Goal: Task Accomplishment & Management: Use online tool/utility

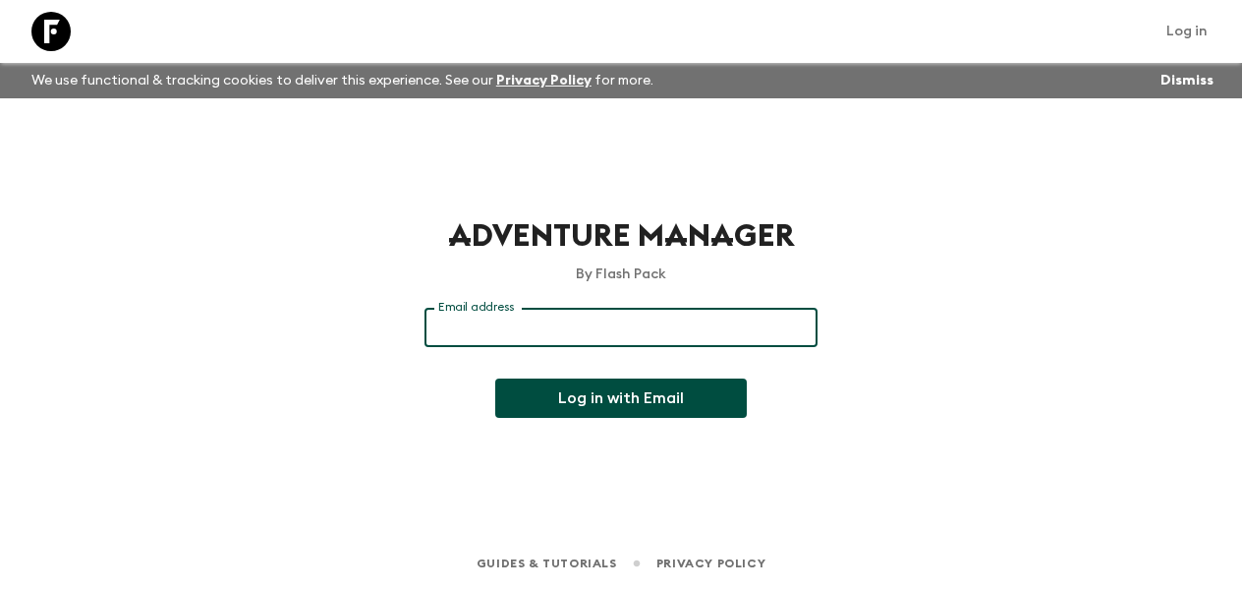
paste input "[EMAIL_ADDRESS][DOMAIN_NAME]"
type input "[EMAIL_ADDRESS][DOMAIN_NAME]"
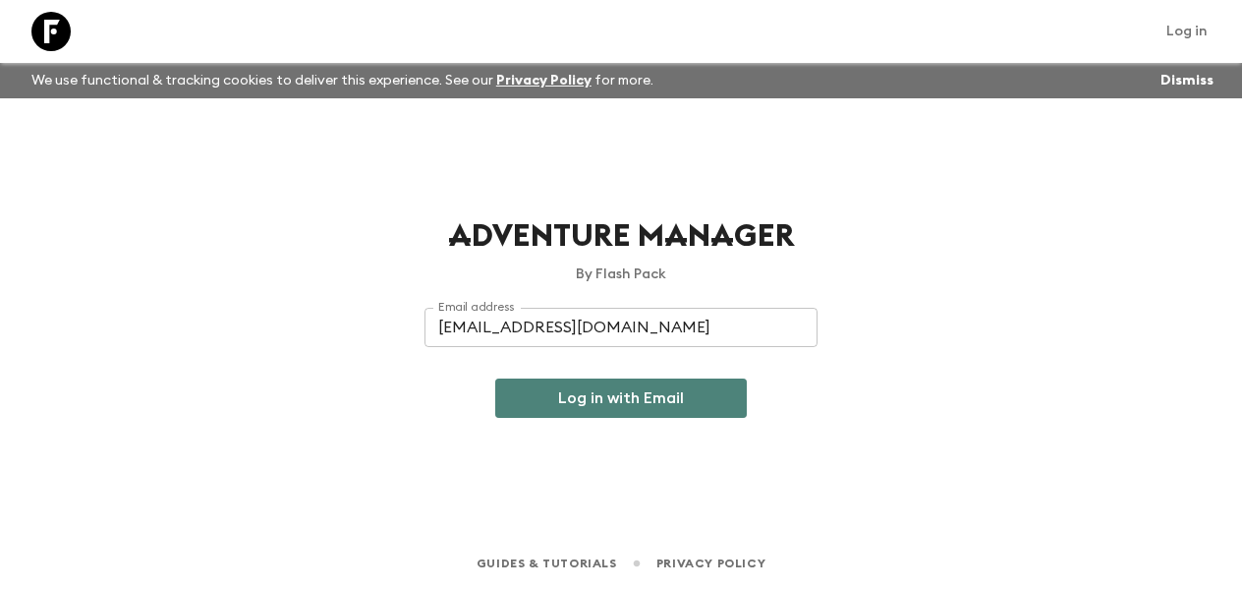
click at [613, 406] on button "Log in with Email" at bounding box center [621, 397] width 252 height 39
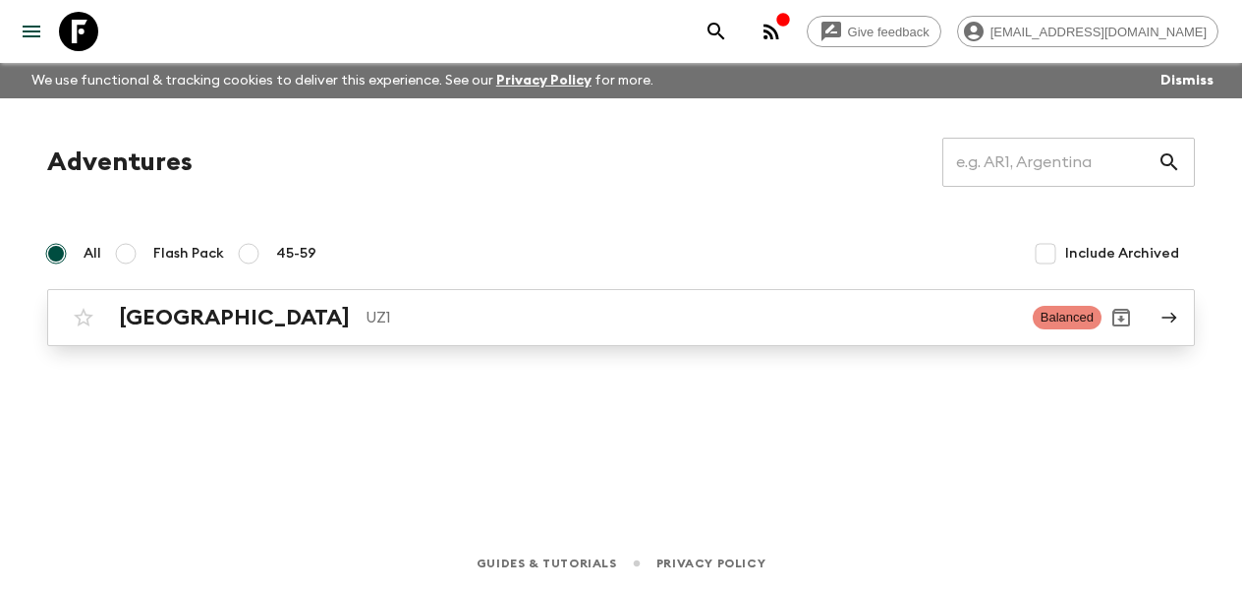
click at [220, 319] on h2 "[GEOGRAPHIC_DATA]" at bounding box center [234, 318] width 231 height 26
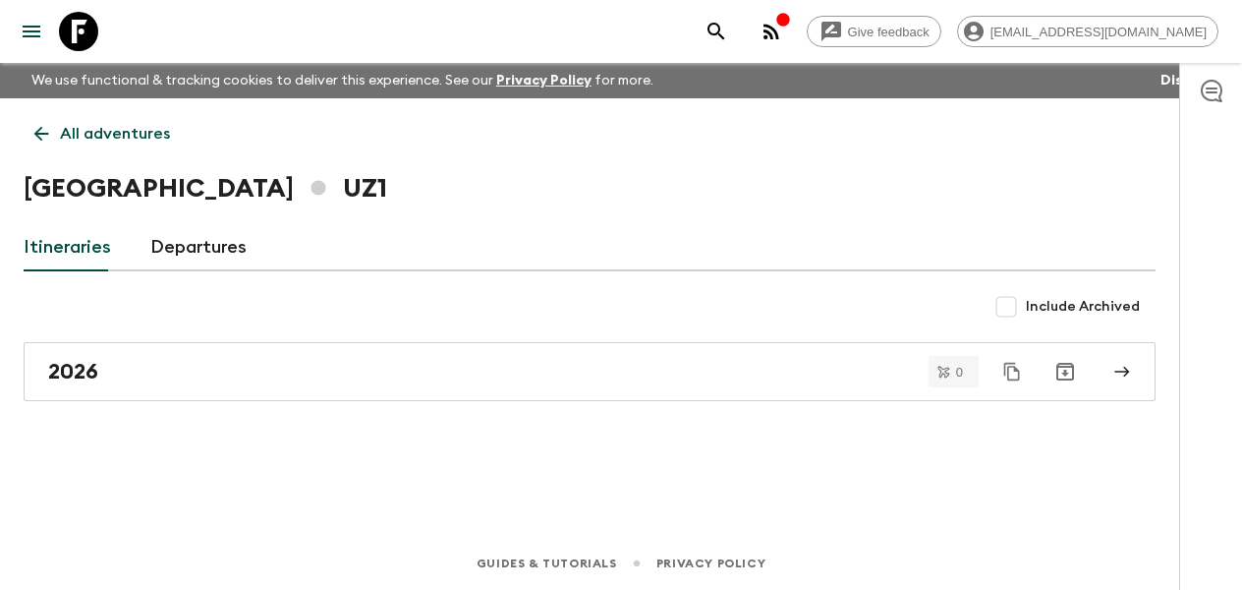
click at [1019, 247] on div "Itineraries Departures" at bounding box center [590, 247] width 1132 height 47
click at [1166, 81] on button "Dismiss" at bounding box center [1187, 81] width 63 height 28
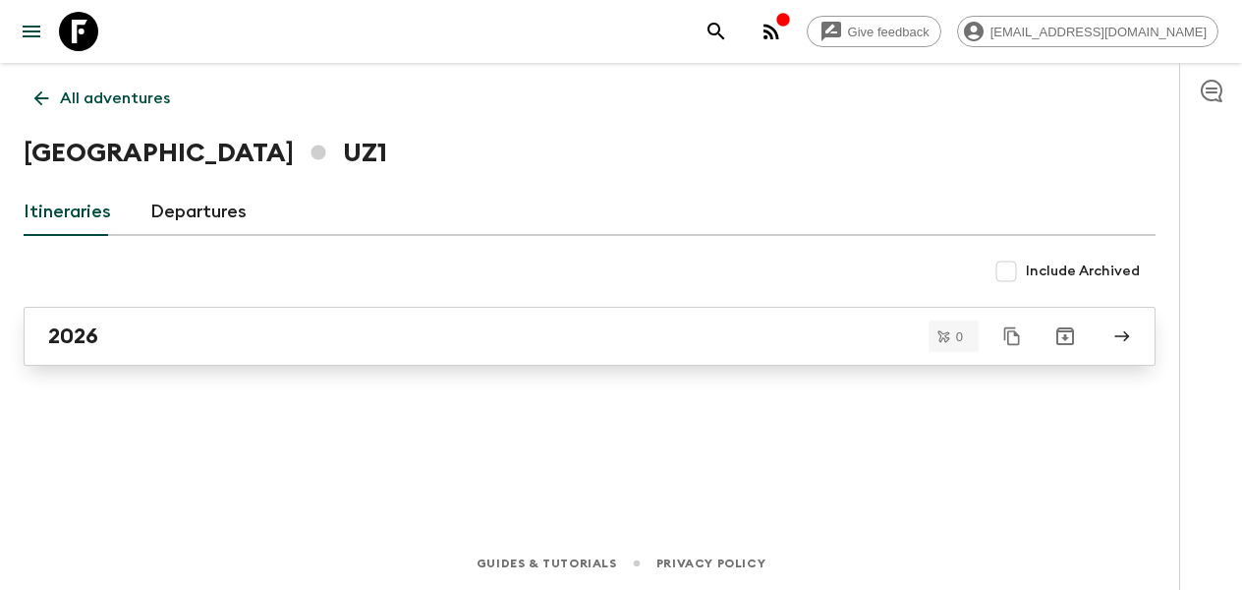
click at [1125, 339] on icon at bounding box center [1122, 336] width 15 height 11
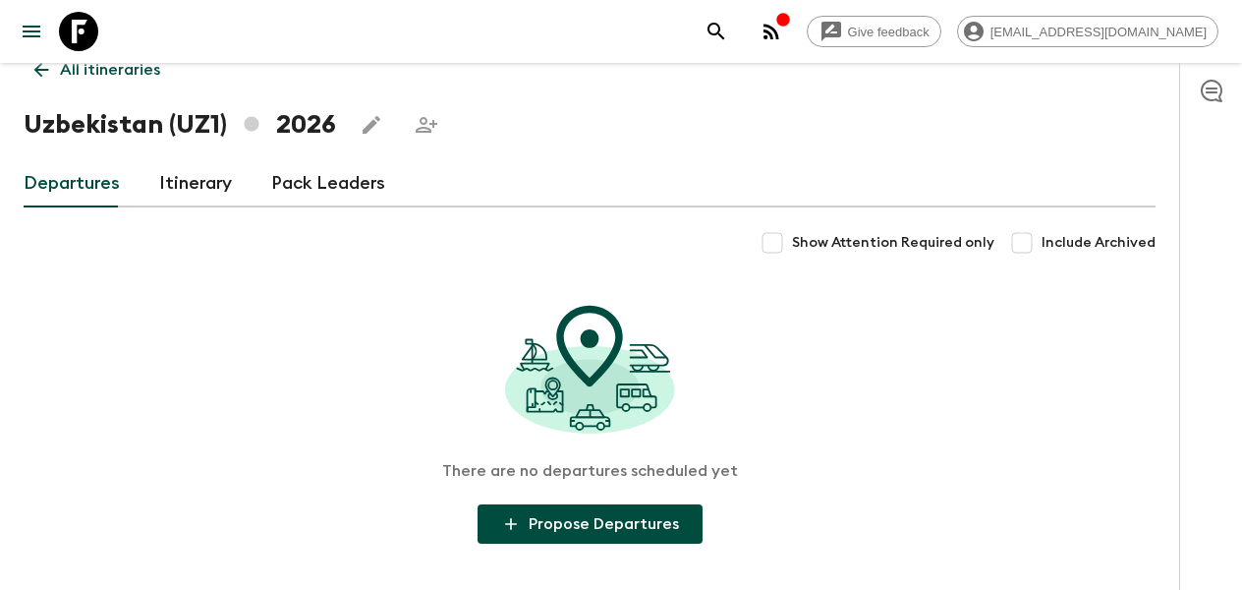
scroll to position [30, 0]
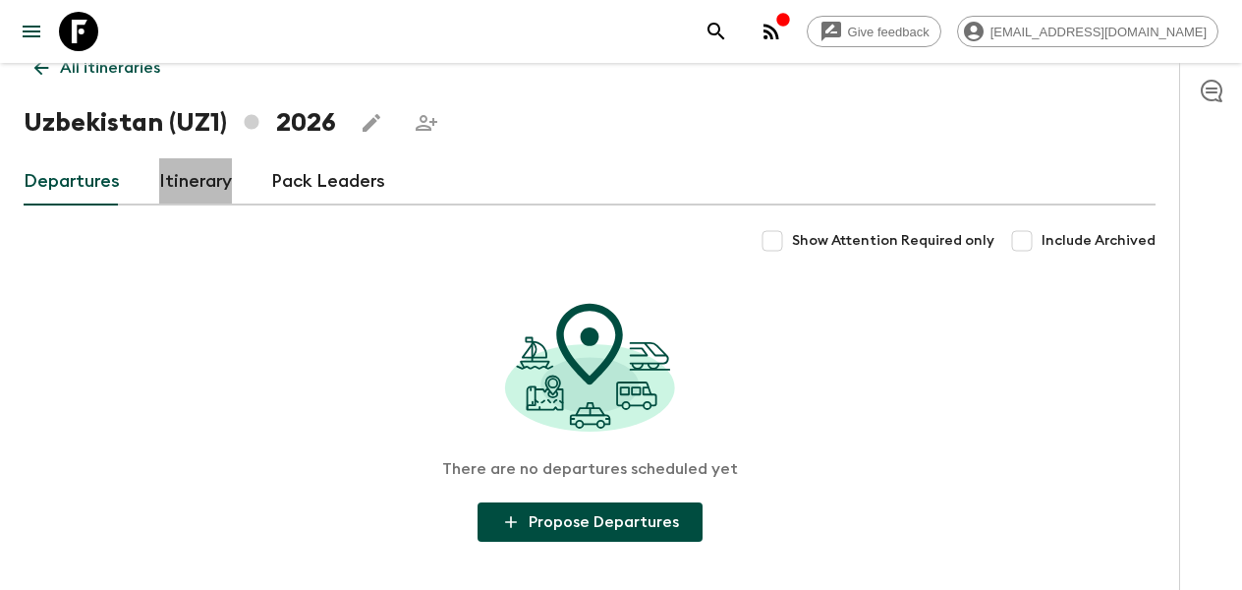
click at [188, 182] on link "Itinerary" at bounding box center [195, 181] width 73 height 47
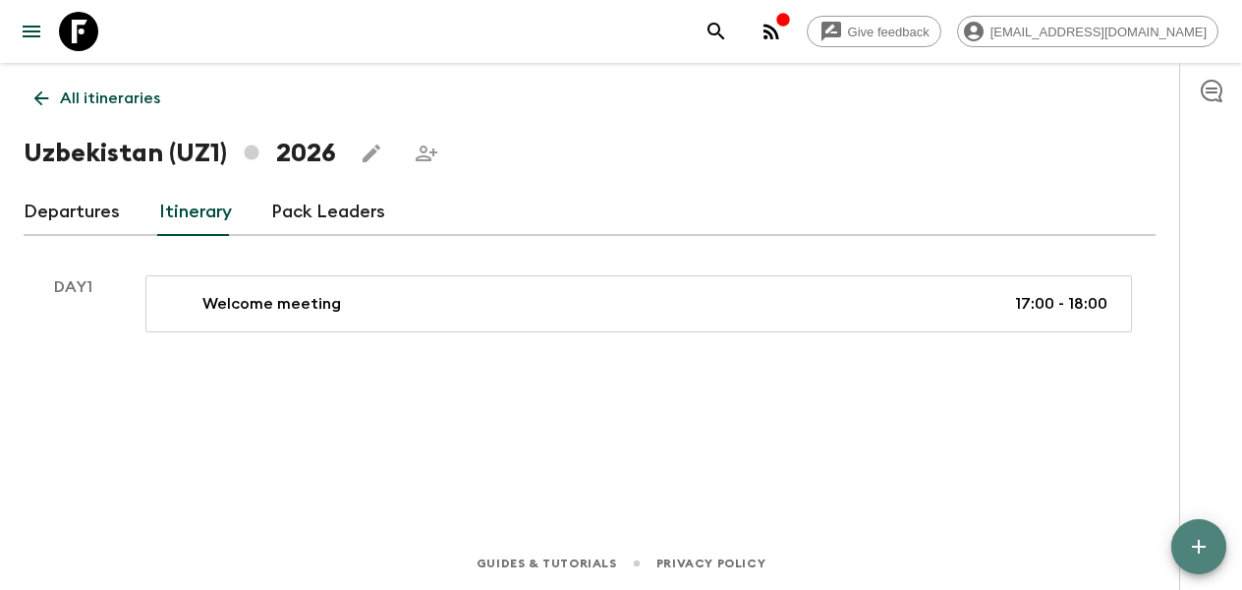
click at [1199, 533] on button "button" at bounding box center [1198, 546] width 55 height 55
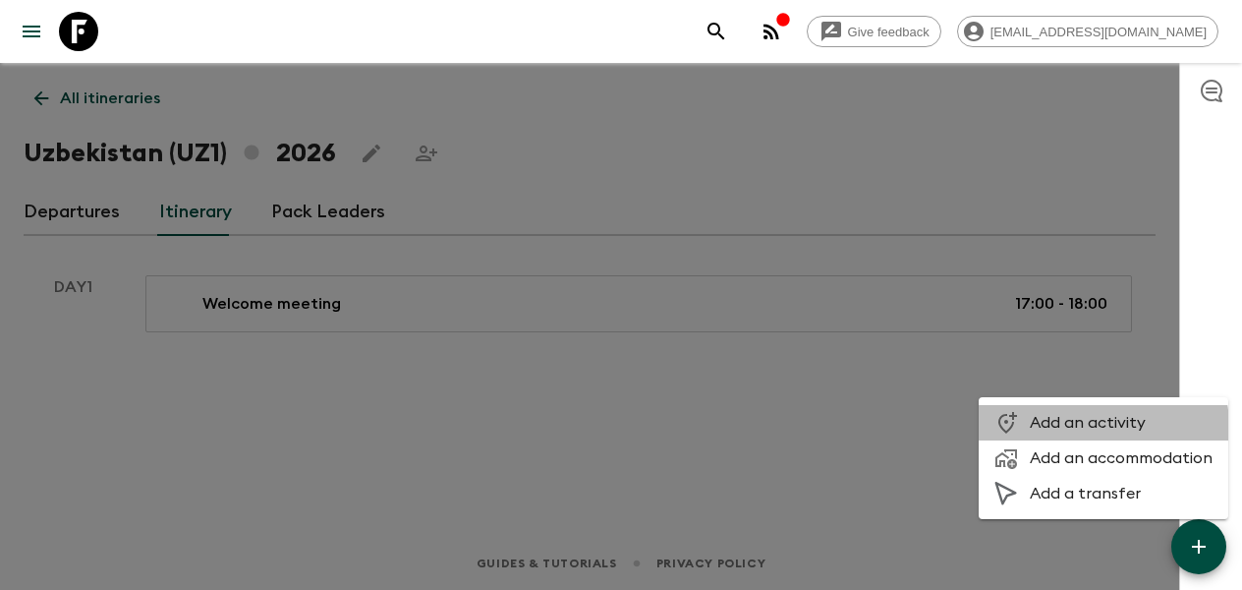
click at [1103, 425] on span "Add an activity" at bounding box center [1121, 423] width 183 height 20
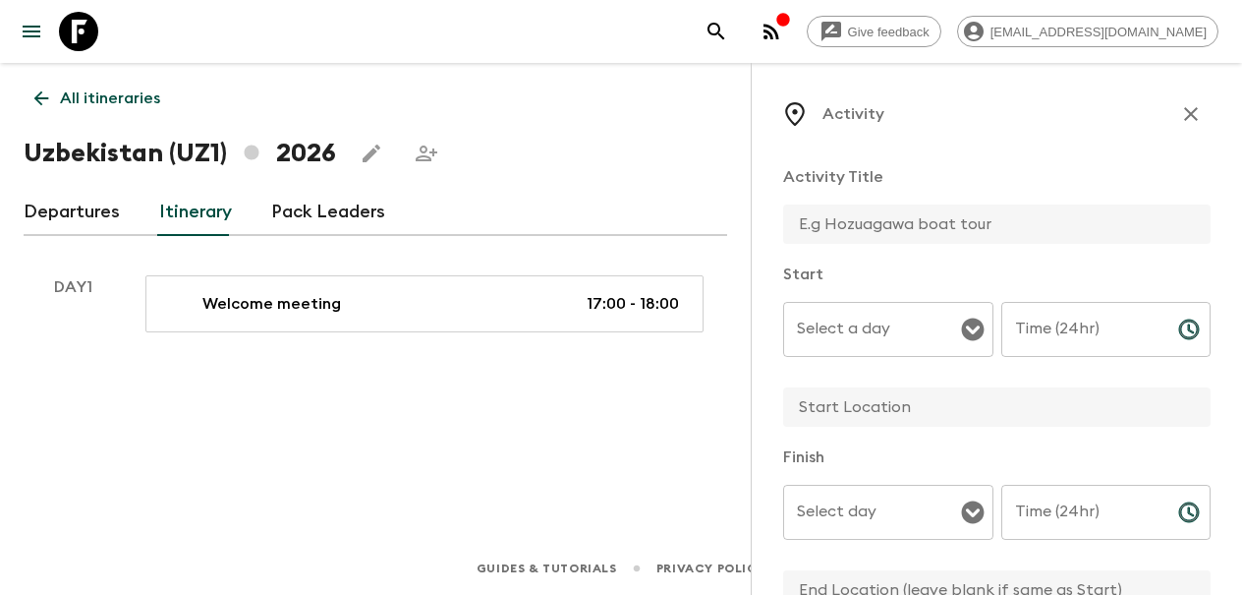
click at [877, 222] on input "text" at bounding box center [989, 223] width 412 height 39
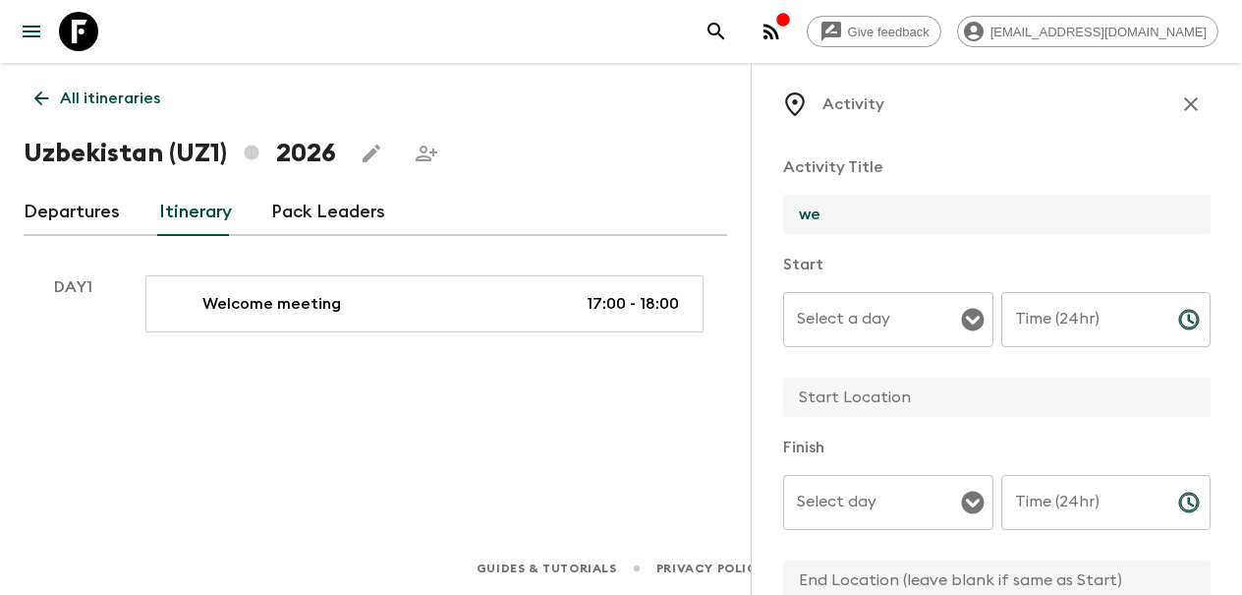
type input "w"
click at [978, 327] on icon "Open" at bounding box center [972, 320] width 23 height 23
type input "Welcome dinner"
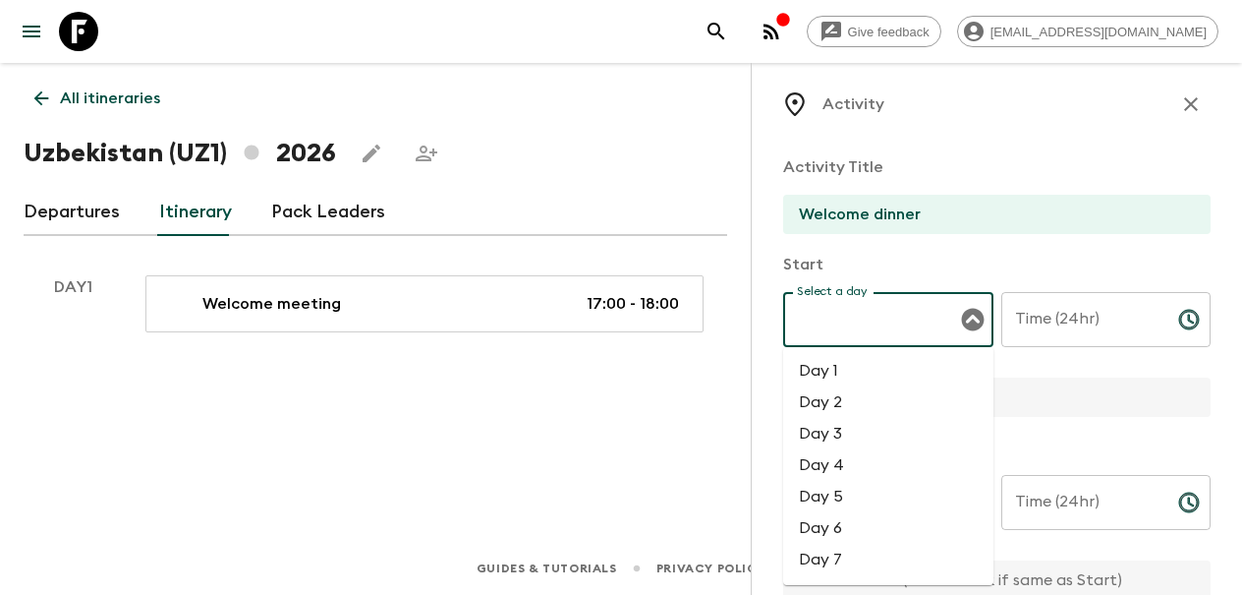
click at [896, 367] on li "Day 1" at bounding box center [888, 370] width 210 height 31
type input "Day 1"
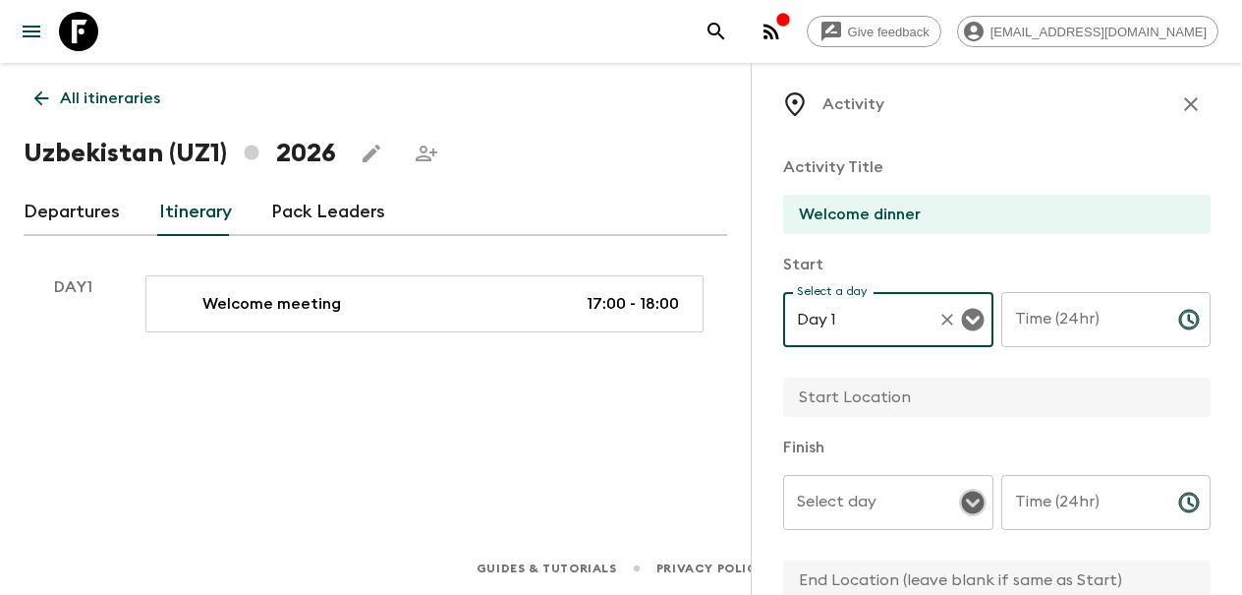
click at [972, 504] on icon "Open" at bounding box center [973, 502] width 24 height 24
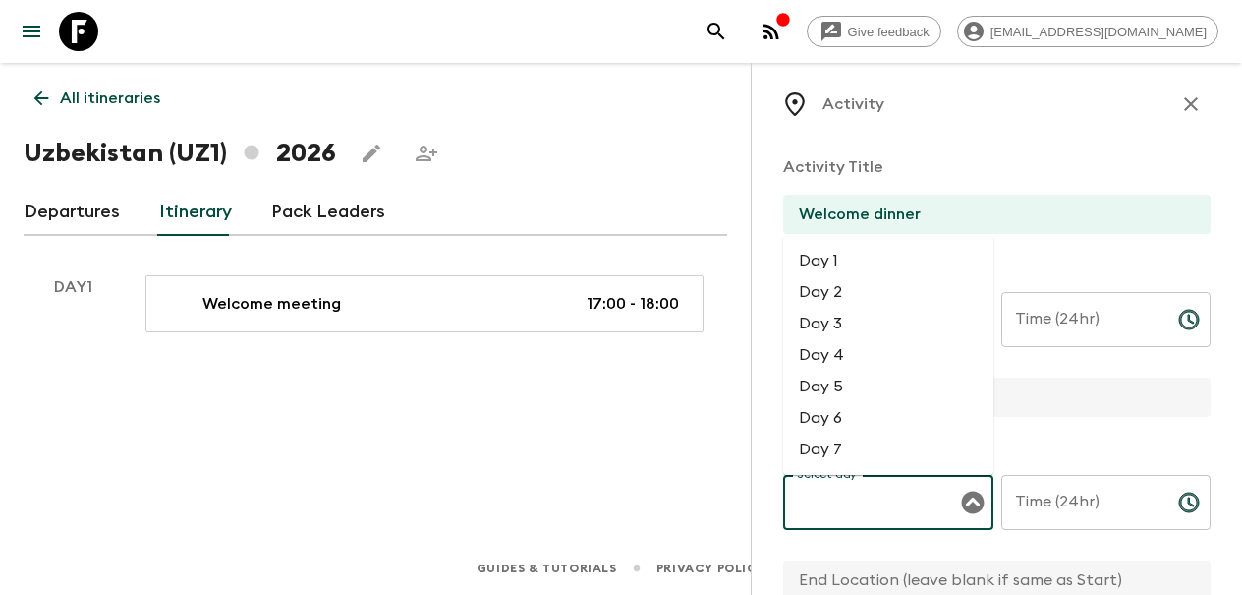
click at [903, 263] on li "Day 1" at bounding box center [888, 260] width 210 height 31
type input "Day 1"
